Goal: Transaction & Acquisition: Obtain resource

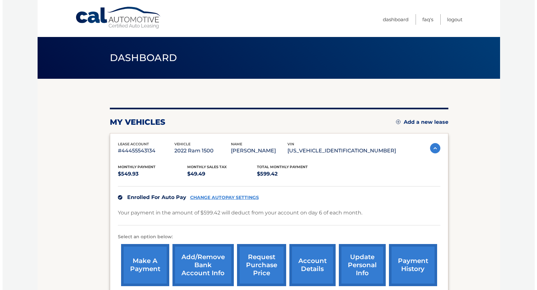
scroll to position [11, 0]
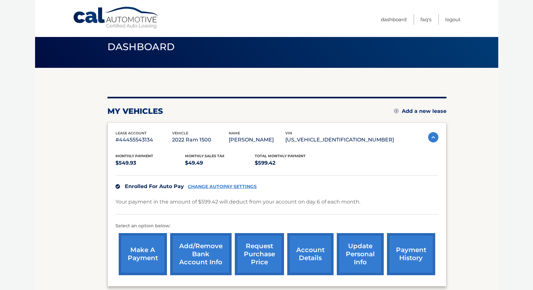
click at [265, 255] on link "request purchase price" at bounding box center [259, 254] width 49 height 42
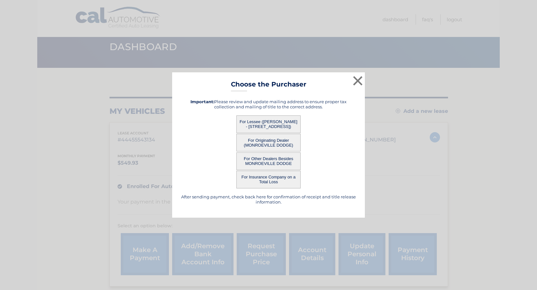
click at [262, 123] on button "For Lessee ([PERSON_NAME] - [STREET_ADDRESS])" at bounding box center [269, 124] width 64 height 18
click at [278, 128] on button "For Lessee ([PERSON_NAME] - [STREET_ADDRESS])" at bounding box center [269, 124] width 64 height 18
click at [284, 126] on button "For Lessee ([PERSON_NAME] - [STREET_ADDRESS])" at bounding box center [269, 124] width 64 height 18
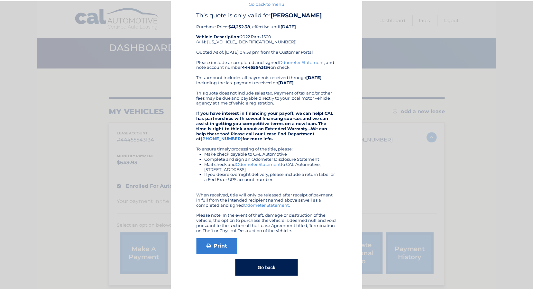
scroll to position [29, 0]
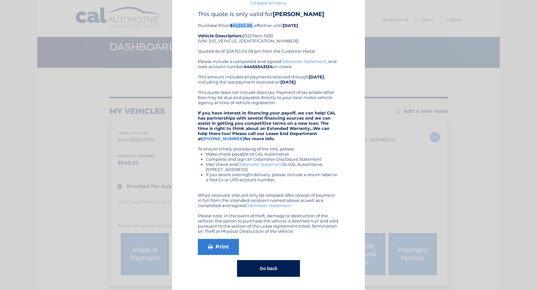
drag, startPoint x: 231, startPoint y: 26, endPoint x: 251, endPoint y: 27, distance: 20.3
click at [251, 27] on div "This quote is only valid for [PERSON_NAME] Purchase Price: $41,252.38 , effecti…" at bounding box center [268, 35] width 141 height 48
click at [246, 23] on b "$41,252.38" at bounding box center [241, 25] width 22 height 5
drag, startPoint x: 250, startPoint y: 25, endPoint x: 232, endPoint y: 26, distance: 18.3
click at [232, 26] on b "$41,252.38" at bounding box center [241, 25] width 22 height 5
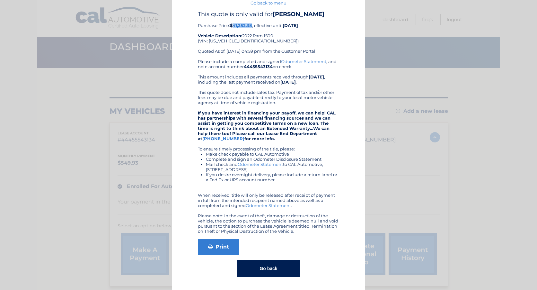
copy b "41,252.38"
click at [395, 75] on div "× Choose the Purchaser Go back to menu After sending payment, check back here f…" at bounding box center [269, 133] width 532 height 311
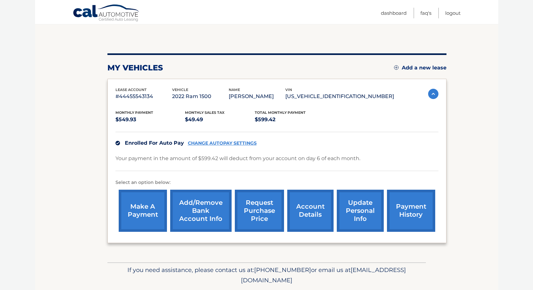
scroll to position [43, 0]
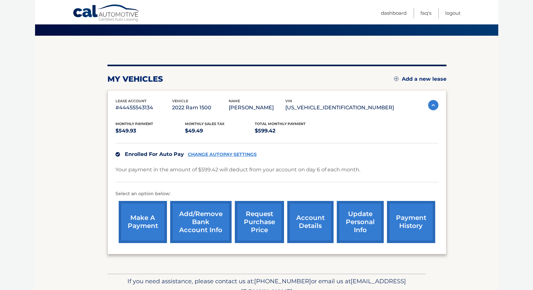
click at [328, 229] on link "account details" at bounding box center [310, 222] width 46 height 42
click at [309, 221] on link "account details" at bounding box center [310, 222] width 46 height 42
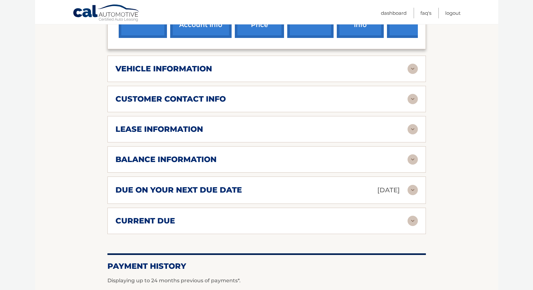
scroll to position [257, 0]
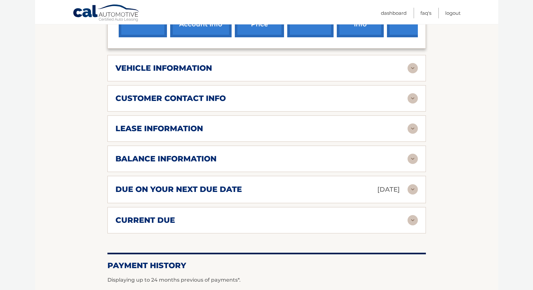
click at [346, 130] on div "lease information" at bounding box center [261, 129] width 292 height 10
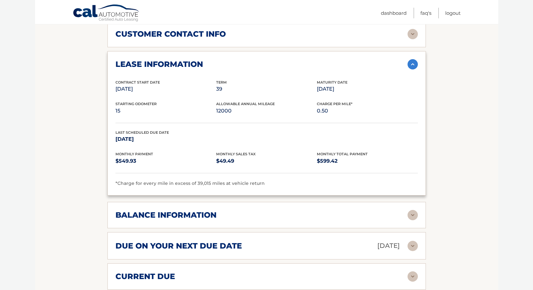
scroll to position [354, 0]
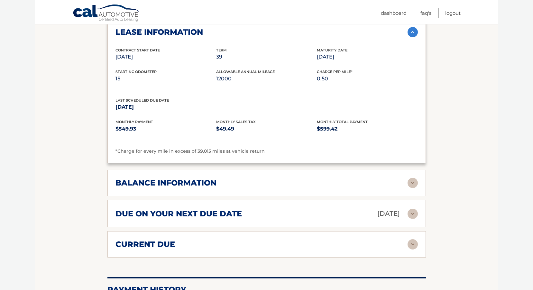
click at [235, 185] on div "balance information" at bounding box center [261, 183] width 292 height 10
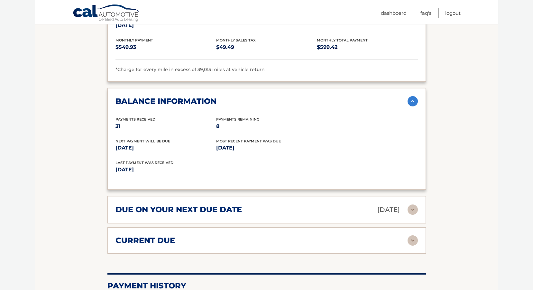
scroll to position [450, 0]
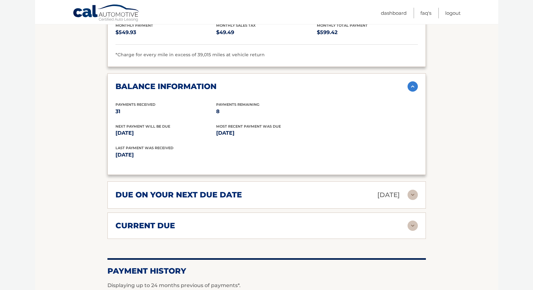
click at [232, 199] on h2 "due on your next due date" at bounding box center [178, 195] width 126 height 10
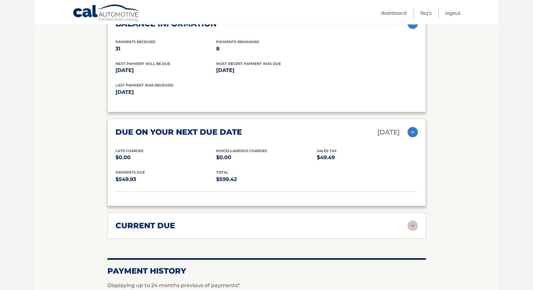
scroll to position [514, 0]
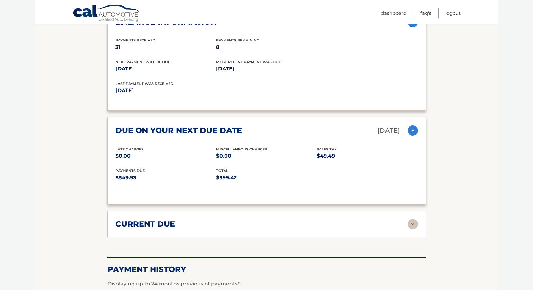
click at [231, 225] on div "current due" at bounding box center [261, 224] width 292 height 10
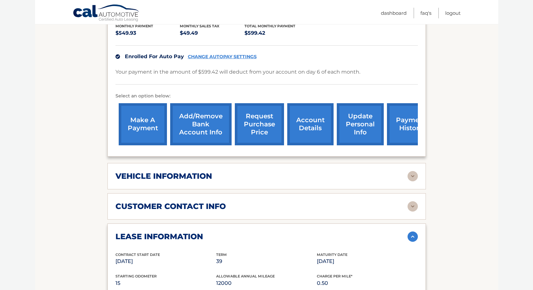
scroll to position [0, 0]
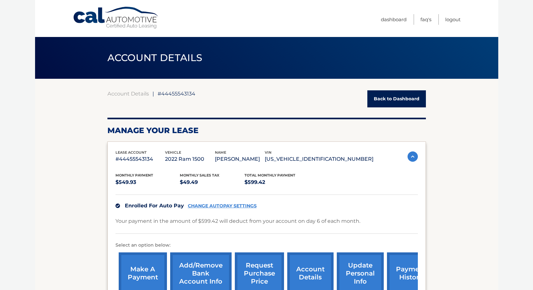
click at [90, 19] on link "Cal Automotive" at bounding box center [116, 17] width 87 height 23
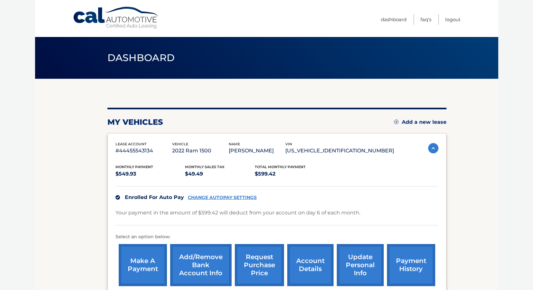
click at [86, 12] on link "Cal Automotive" at bounding box center [116, 17] width 87 height 23
click at [423, 18] on link "FAQ's" at bounding box center [425, 19] width 11 height 11
